Goal: Task Accomplishment & Management: Manage account settings

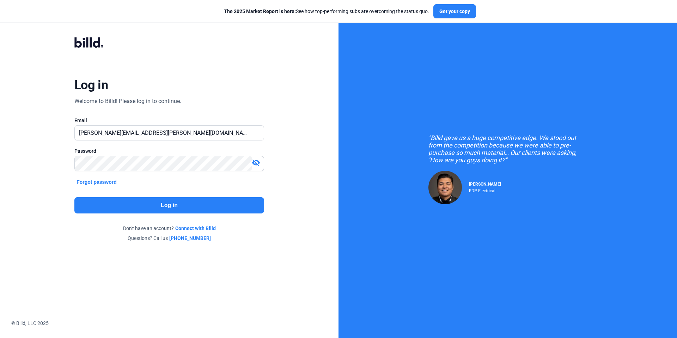
click at [150, 204] on button "Log in" at bounding box center [169, 205] width 190 height 16
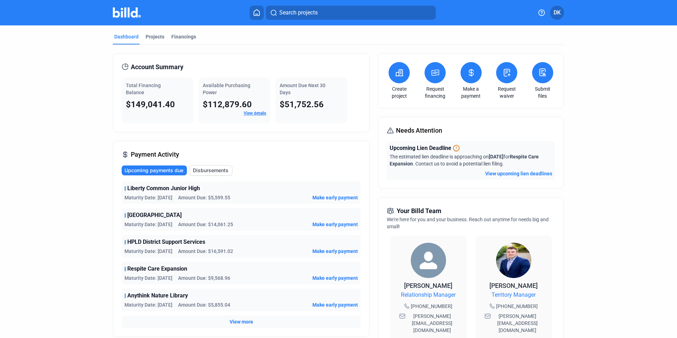
click at [254, 113] on link "View details" at bounding box center [255, 113] width 23 height 5
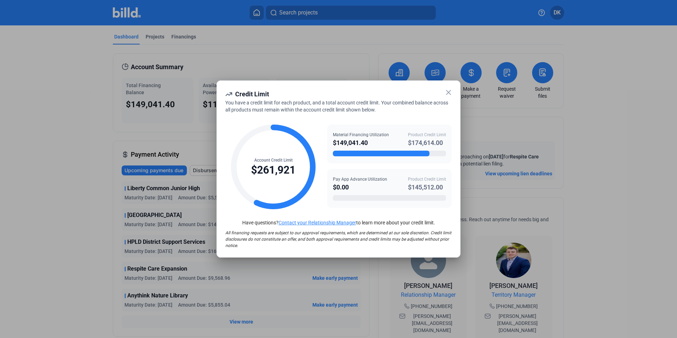
click at [447, 93] on icon at bounding box center [448, 92] width 8 height 8
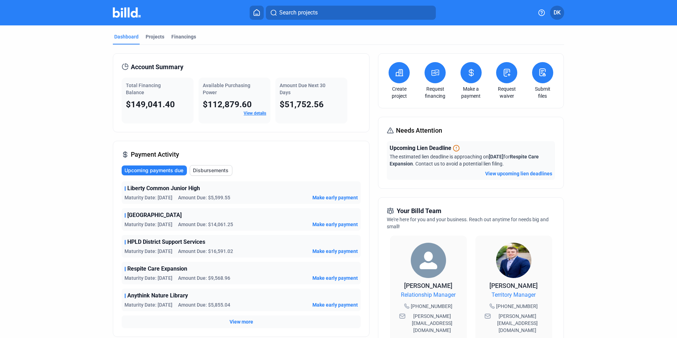
click at [254, 114] on link "View details" at bounding box center [255, 113] width 23 height 5
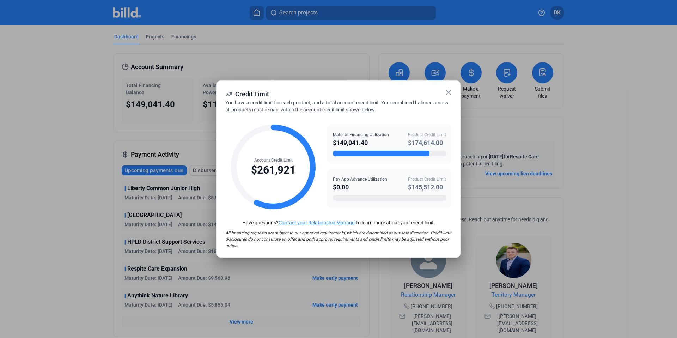
click at [448, 90] on icon at bounding box center [448, 92] width 8 height 8
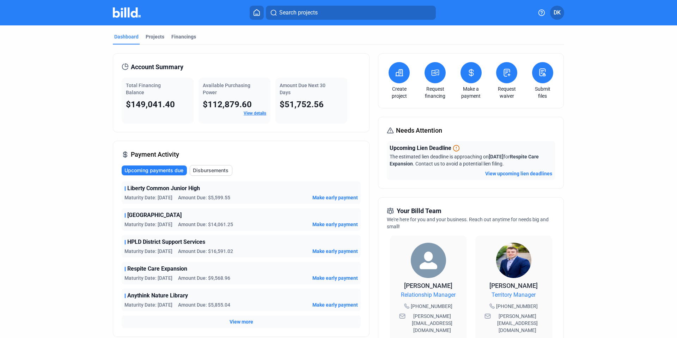
click at [559, 13] on span "DK" at bounding box center [557, 12] width 7 height 8
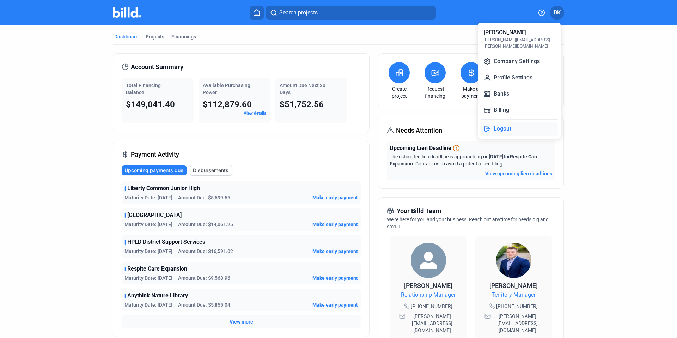
click at [500, 122] on button "Logout" at bounding box center [519, 129] width 77 height 14
